Goal: Task Accomplishment & Management: Use online tool/utility

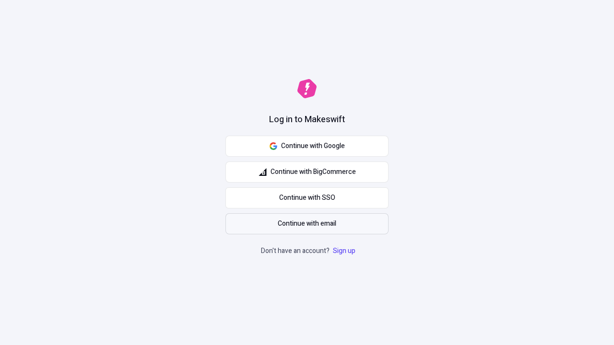
click at [307, 224] on span "Continue with email" at bounding box center [307, 224] width 58 height 11
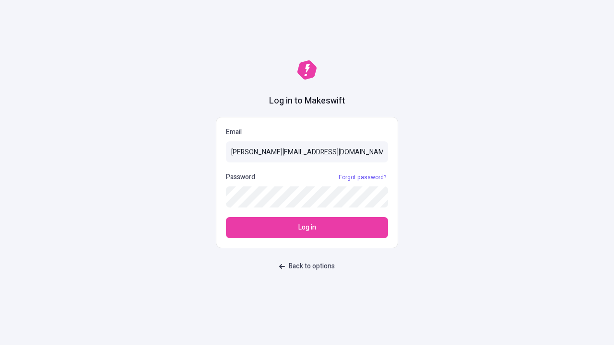
type input "[PERSON_NAME][EMAIL_ADDRESS][DOMAIN_NAME]"
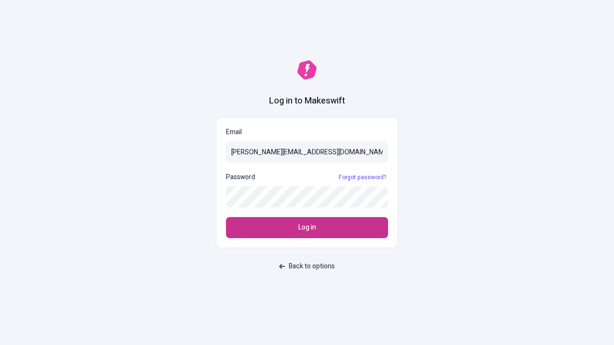
click at [307, 228] on span "Log in" at bounding box center [307, 227] width 18 height 11
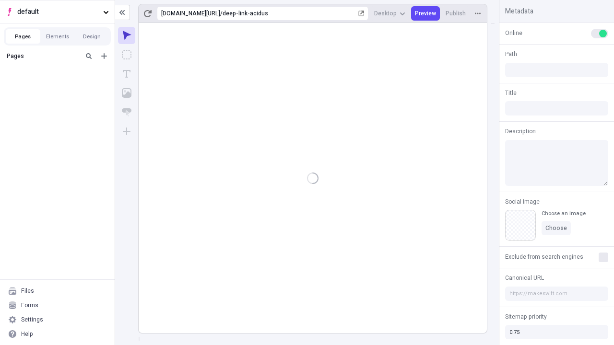
type input "/deep-link-acidus"
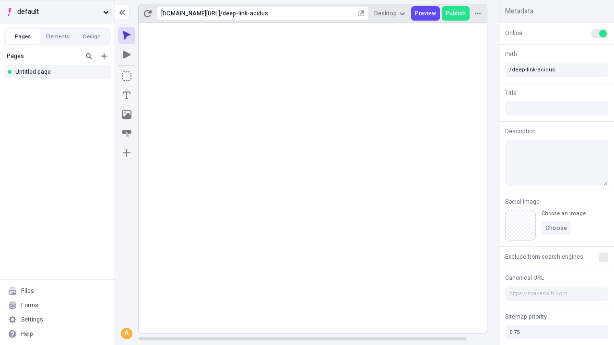
click at [57, 12] on span "default" at bounding box center [58, 12] width 82 height 11
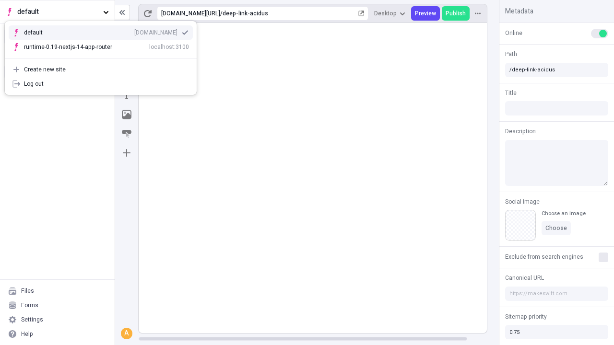
click at [134, 31] on div "qee9k4dy7d.staging.makeswift.site" at bounding box center [155, 33] width 43 height 8
click at [104, 56] on icon "Add new" at bounding box center [104, 56] width 6 height 6
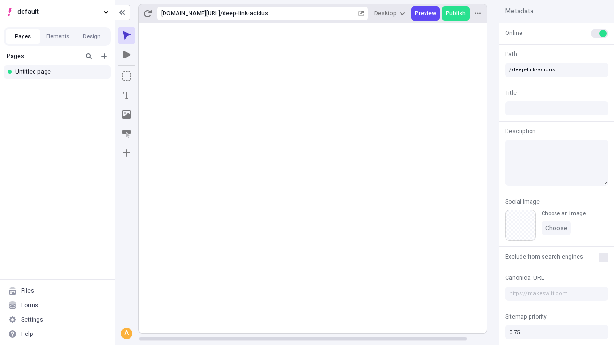
click at [60, 87] on div "Blank page" at bounding box center [60, 87] width 92 height 14
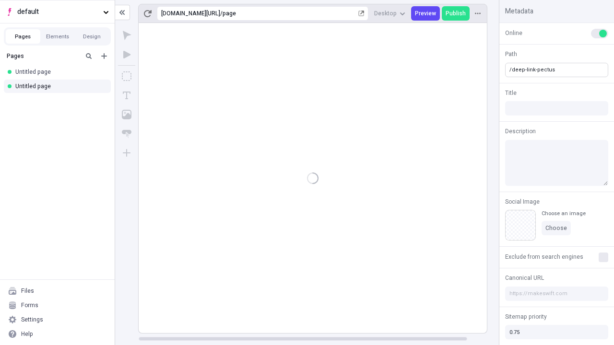
type input "/deep-link-pectus"
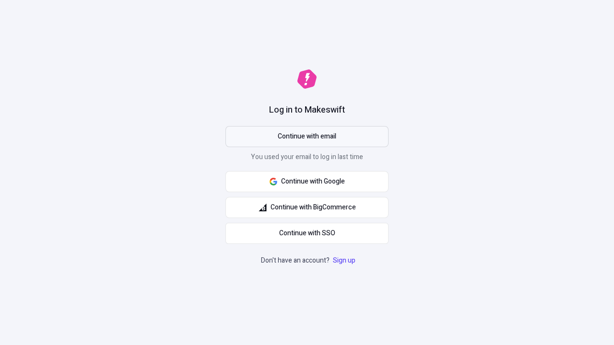
click at [307, 137] on span "Continue with email" at bounding box center [307, 136] width 58 height 11
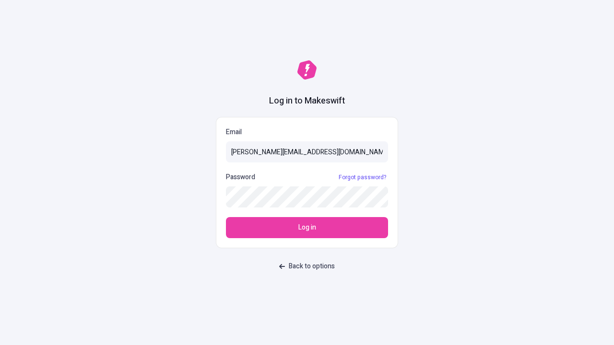
type input "sasha+test-ui@makeswift.com"
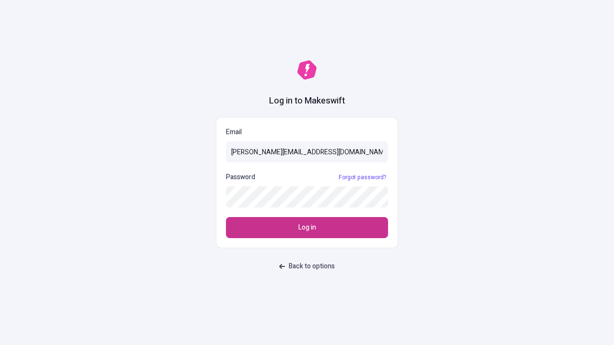
click at [307, 228] on span "Log in" at bounding box center [307, 227] width 18 height 11
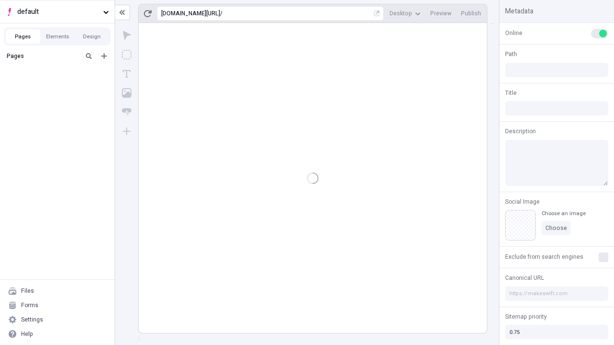
type input "/deep-link-pectus"
